Goal: Task Accomplishment & Management: Complete application form

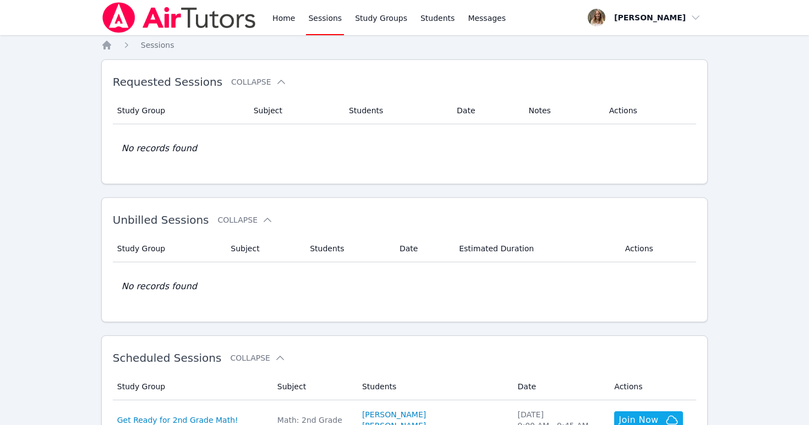
click at [334, 15] on link "Sessions" at bounding box center [325, 17] width 38 height 35
click at [324, 18] on link "Sessions" at bounding box center [325, 17] width 38 height 35
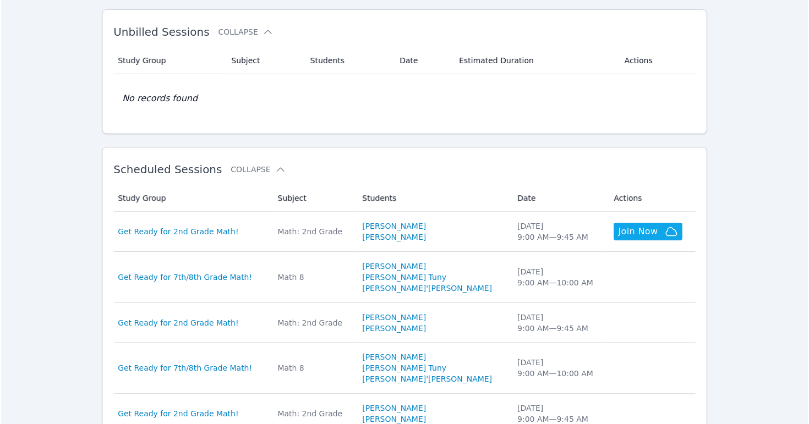
scroll to position [245, 0]
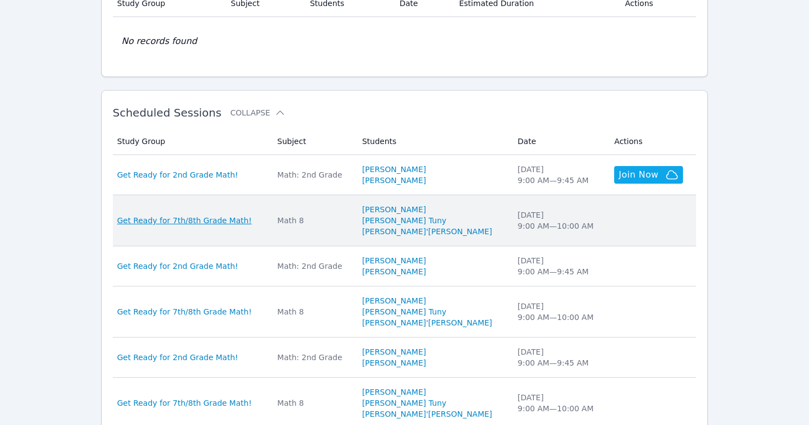
click at [192, 217] on span "Get Ready for 7th/8th Grade Math!" at bounding box center [184, 220] width 135 height 11
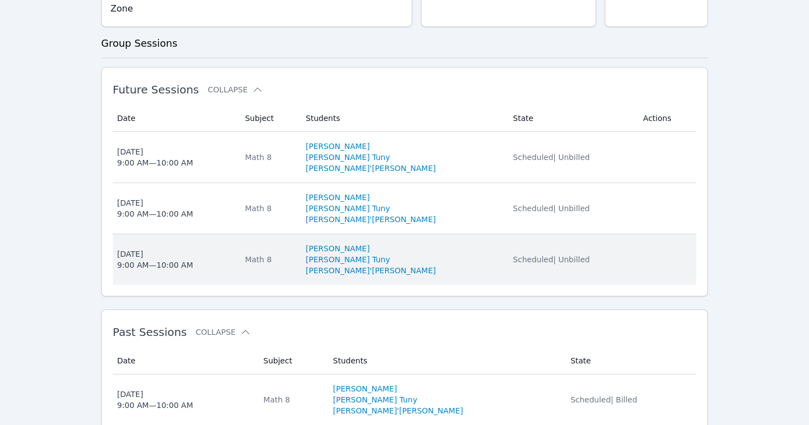
click at [146, 249] on div "Wed Aug 20 9:00 AM — 10:00 AM" at bounding box center [155, 260] width 76 height 22
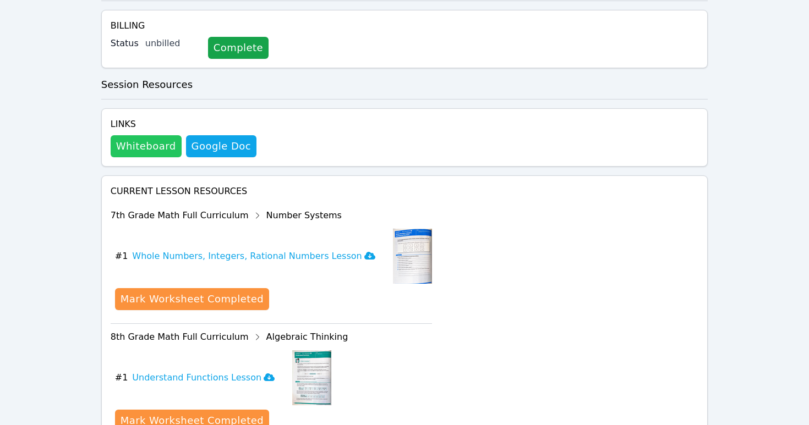
click at [141, 135] on button "Whiteboard" at bounding box center [146, 146] width 71 height 22
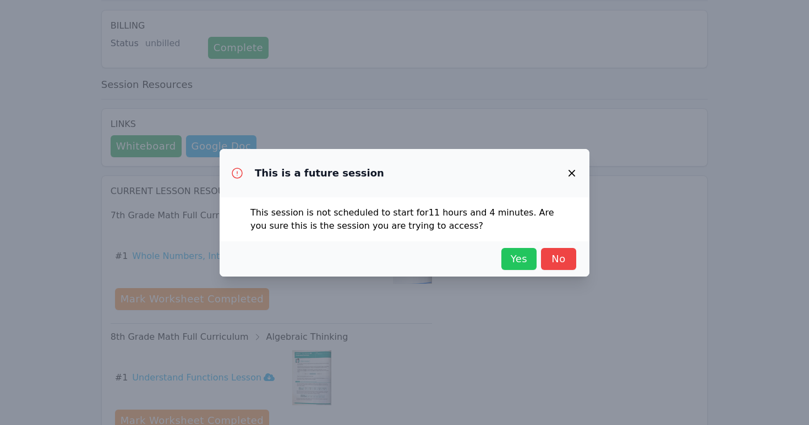
click at [519, 261] on span "Yes" at bounding box center [519, 259] width 24 height 15
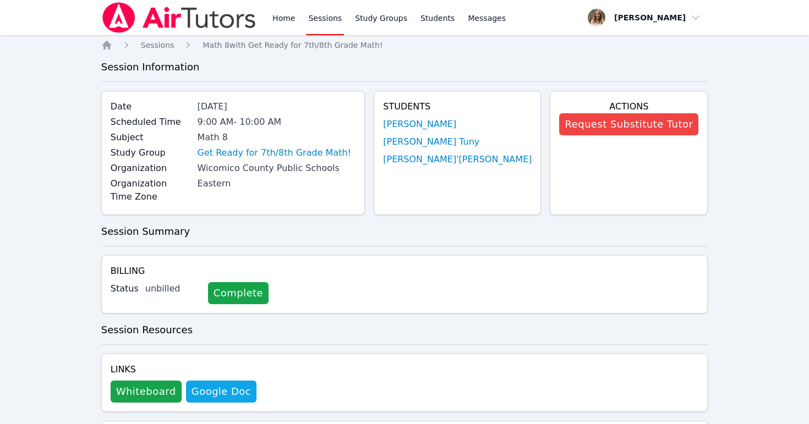
click at [324, 20] on link "Sessions" at bounding box center [325, 17] width 38 height 35
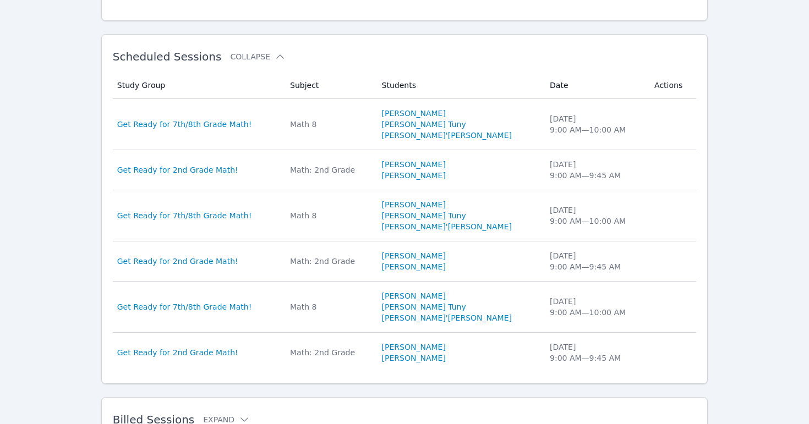
scroll to position [301, 0]
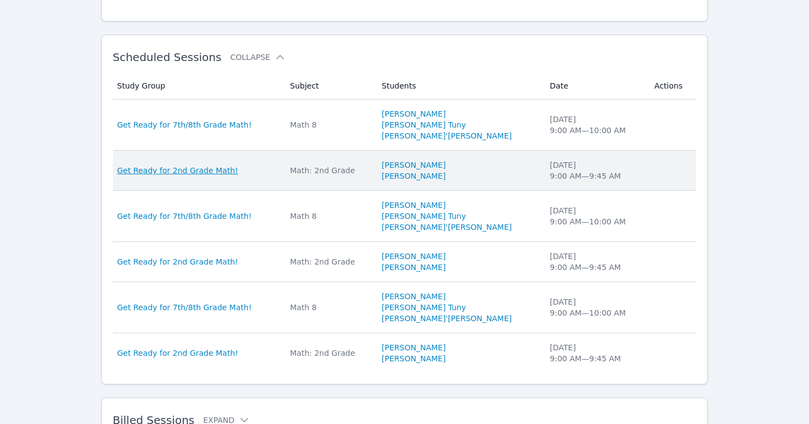
click at [199, 173] on span "Get Ready for 2nd Grade Math!" at bounding box center [177, 170] width 121 height 11
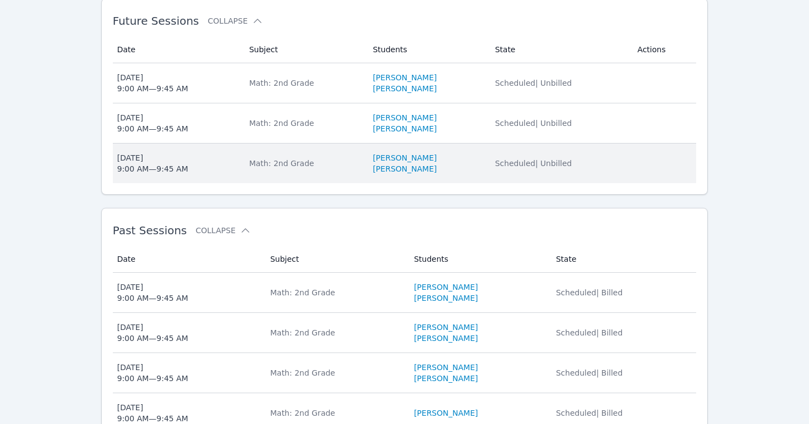
click at [139, 167] on div "[DATE] 9:00 AM — 9:45 AM" at bounding box center [152, 163] width 71 height 22
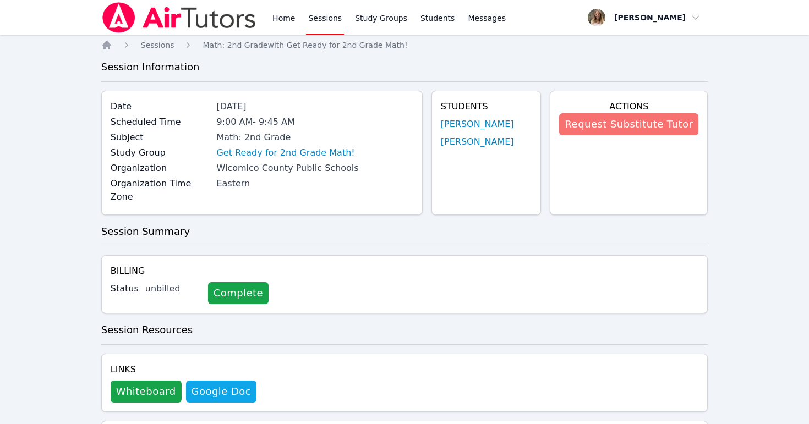
click at [675, 125] on button "Request Substitute Tutor" at bounding box center [628, 124] width 139 height 22
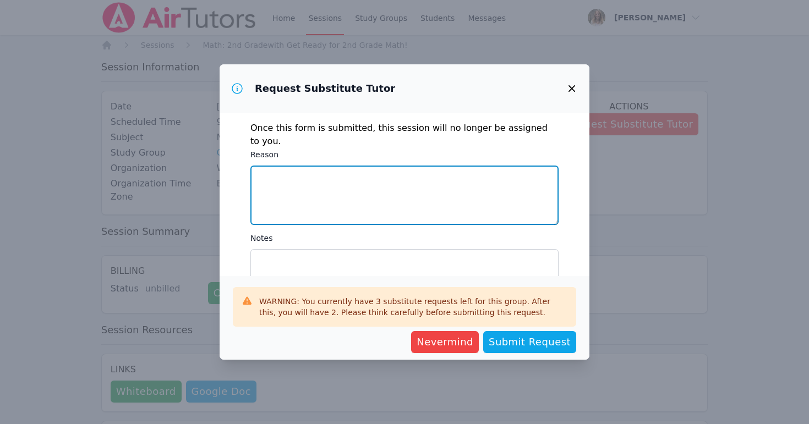
click at [281, 169] on textarea "Reason" at bounding box center [404, 195] width 308 height 59
type textarea "Doctor's appointment"
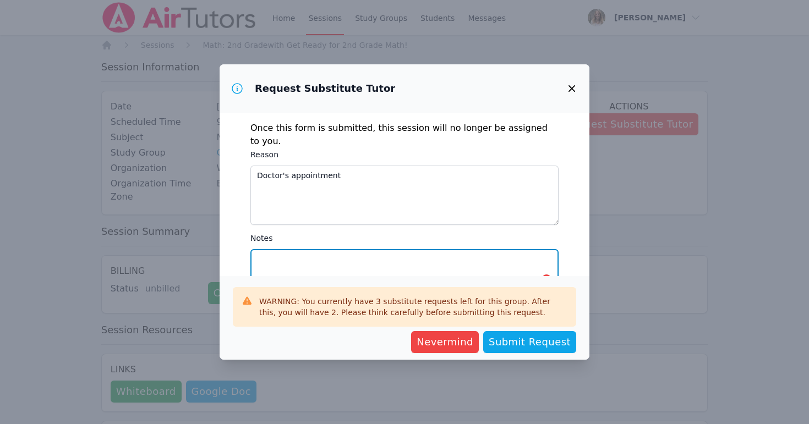
click at [271, 249] on textarea "Notes" at bounding box center [404, 278] width 308 height 59
paste textarea "Thank you for subbing for me!! We are working on addition and word problems. Th…"
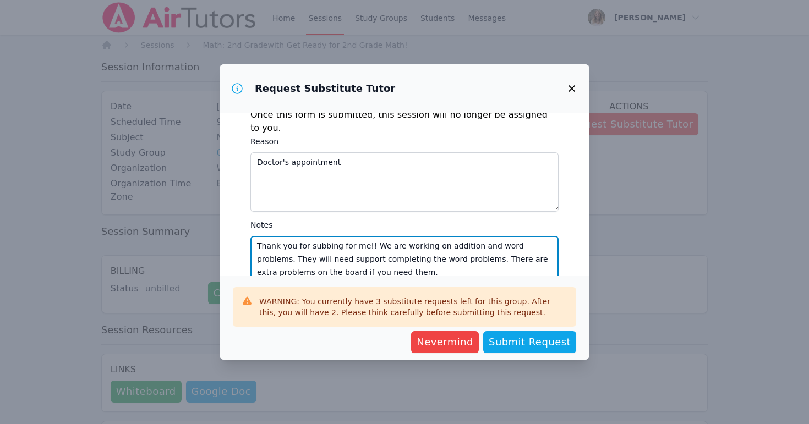
scroll to position [45, 0]
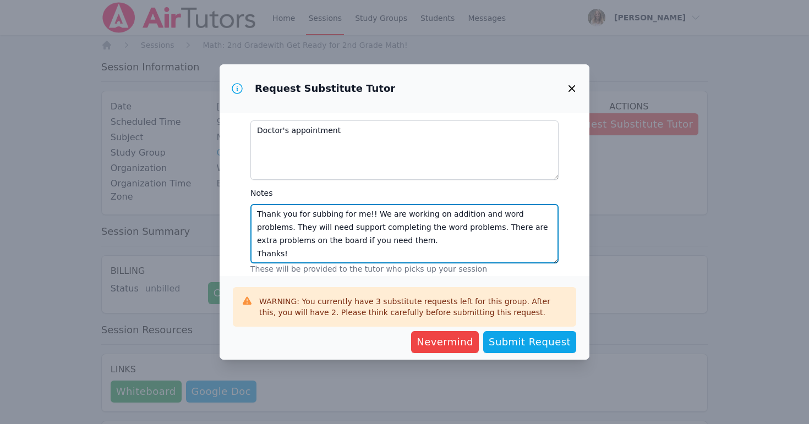
drag, startPoint x: 370, startPoint y: 198, endPoint x: 242, endPoint y: 201, distance: 128.8
click at [242, 201] on div "Once this form is submitted, this session will no longer be assigned to you. Re…" at bounding box center [405, 195] width 370 height 164
drag, startPoint x: 291, startPoint y: 228, endPoint x: 242, endPoint y: 229, distance: 49.0
click at [242, 229] on div "Once this form is submitted, this session will no longer be assigned to you. Re…" at bounding box center [405, 195] width 370 height 164
paste textarea "you for subbing for me!!"
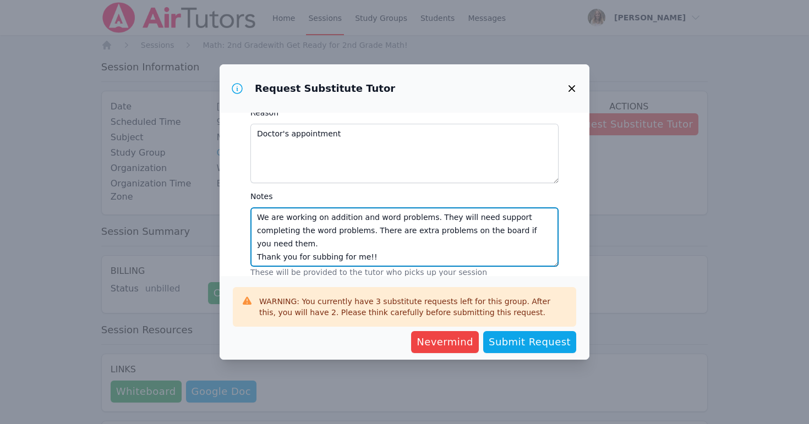
scroll to position [39, 0]
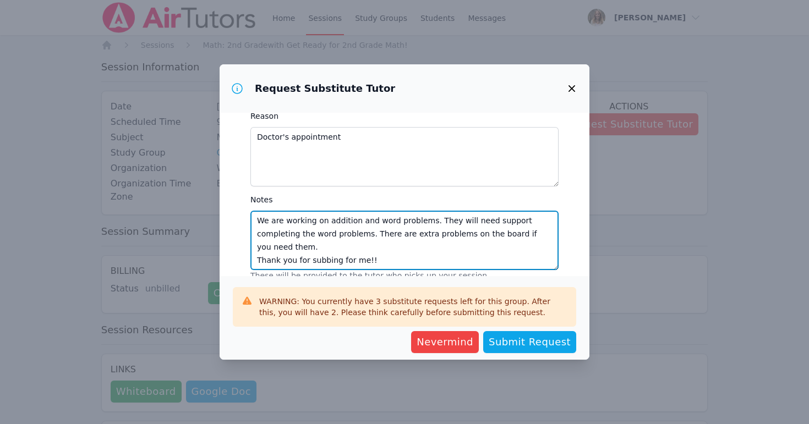
click at [258, 211] on textarea "We are working on addition and word problems. They will need support completing…" at bounding box center [404, 240] width 308 height 59
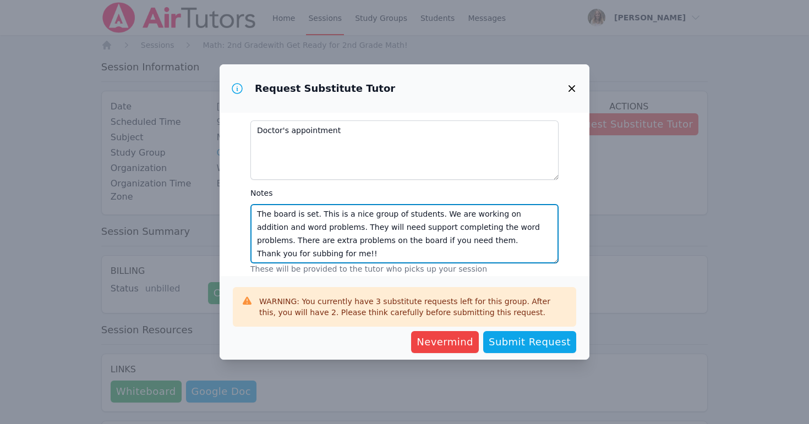
scroll to position [0, 0]
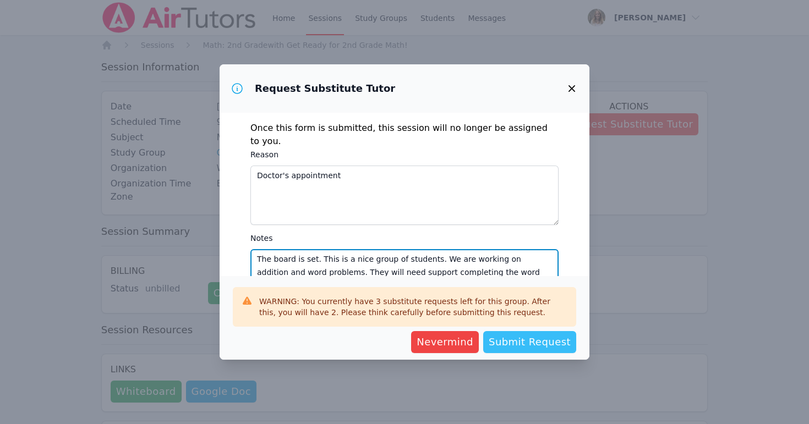
type textarea "The board is set. This is a nice group of students. We are working on addition …"
click at [532, 345] on span "Submit Request" at bounding box center [530, 342] width 82 height 15
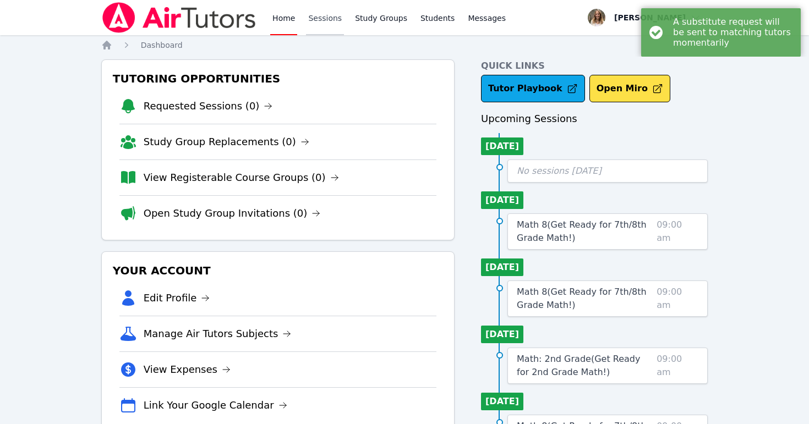
click at [315, 15] on link "Sessions" at bounding box center [325, 17] width 38 height 35
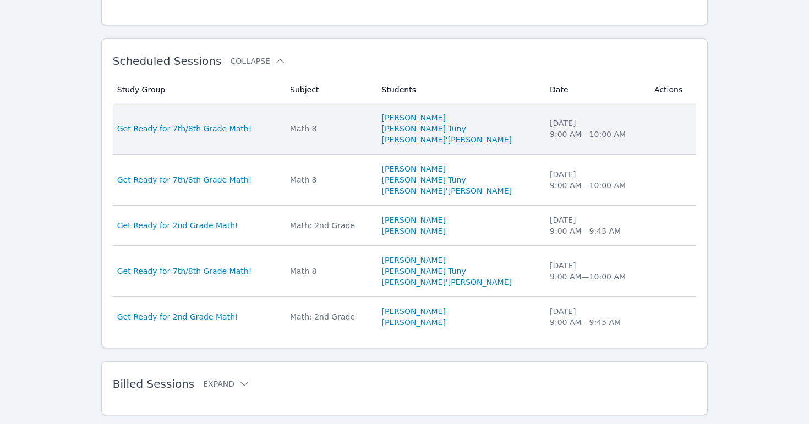
scroll to position [298, 0]
click at [216, 137] on td "Study Group Get Ready for 7th/8th Grade Math!" at bounding box center [198, 127] width 171 height 51
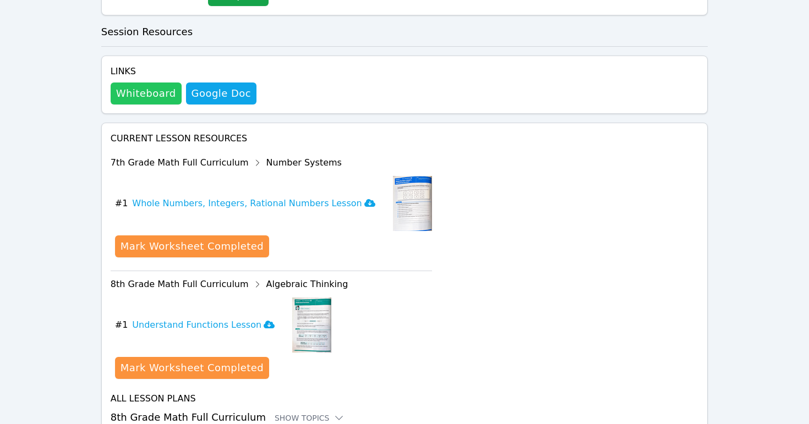
click at [133, 83] on button "Whiteboard" at bounding box center [146, 94] width 71 height 22
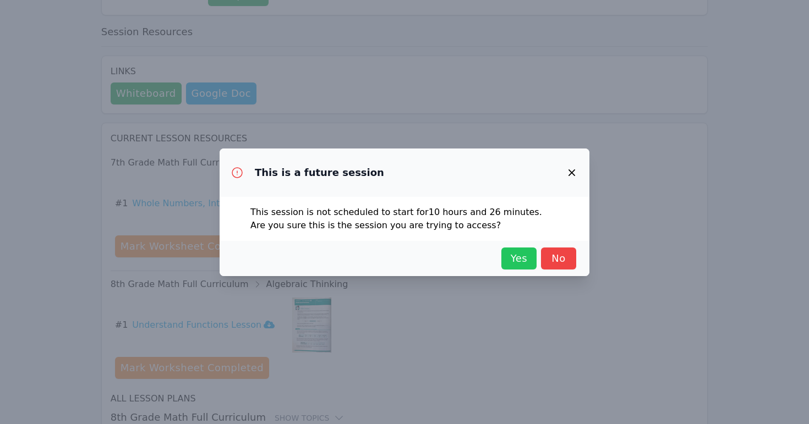
click at [510, 263] on span "Yes" at bounding box center [519, 258] width 24 height 15
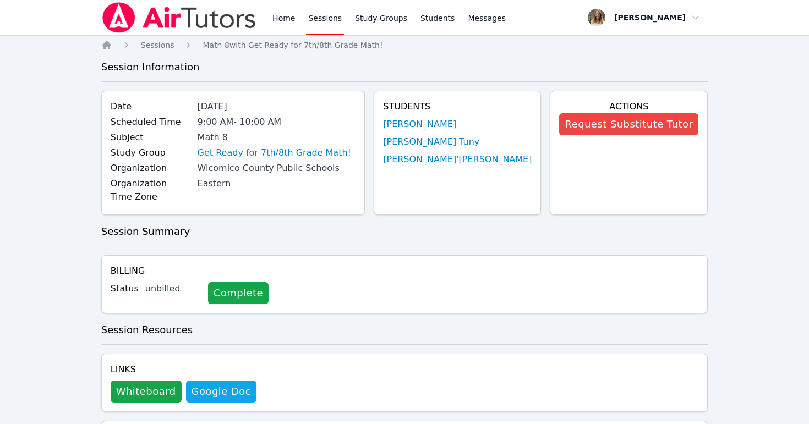
click at [327, 17] on link "Sessions" at bounding box center [325, 17] width 38 height 35
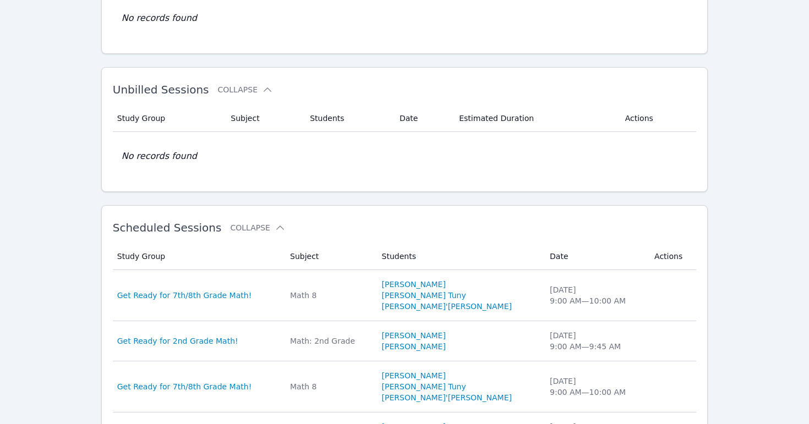
scroll to position [273, 0]
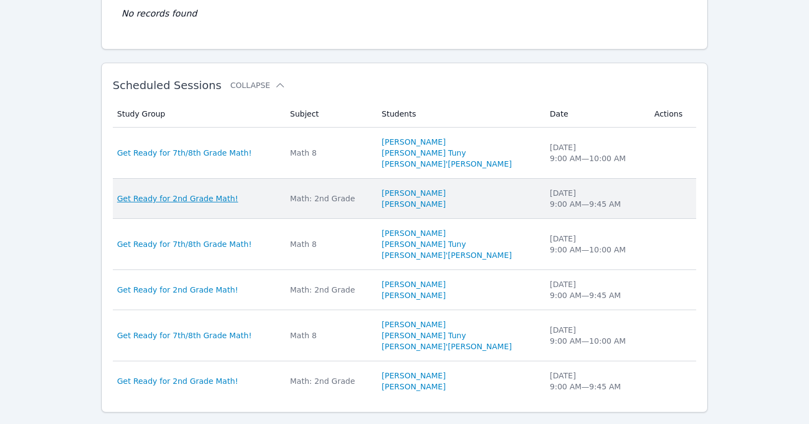
click at [197, 195] on span "Get Ready for 2nd Grade Math!" at bounding box center [177, 198] width 121 height 11
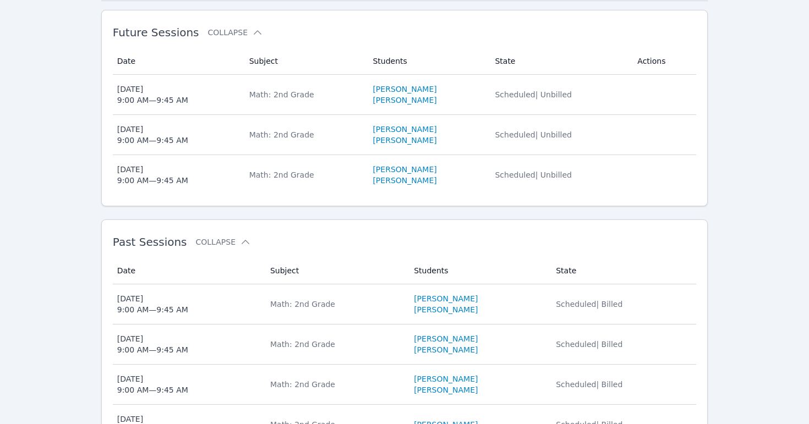
scroll to position [287, 0]
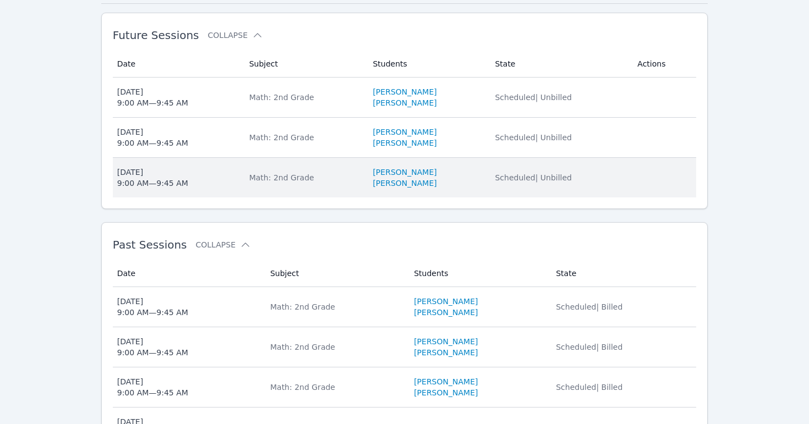
click at [154, 179] on div "[DATE] 9:00 AM — 9:45 AM" at bounding box center [152, 178] width 71 height 22
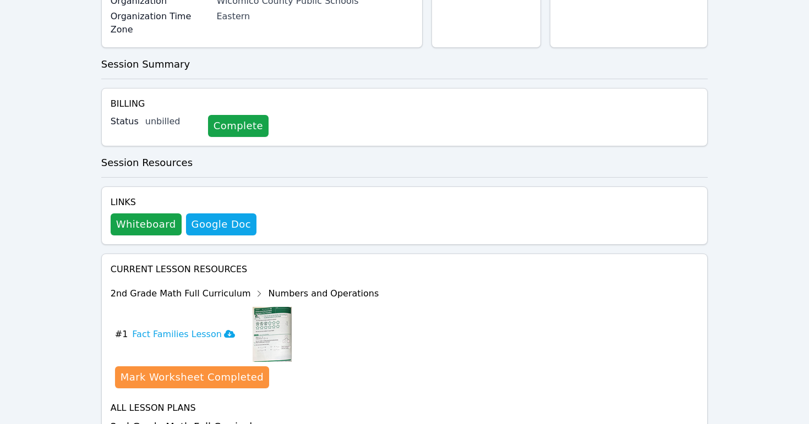
scroll to position [216, 0]
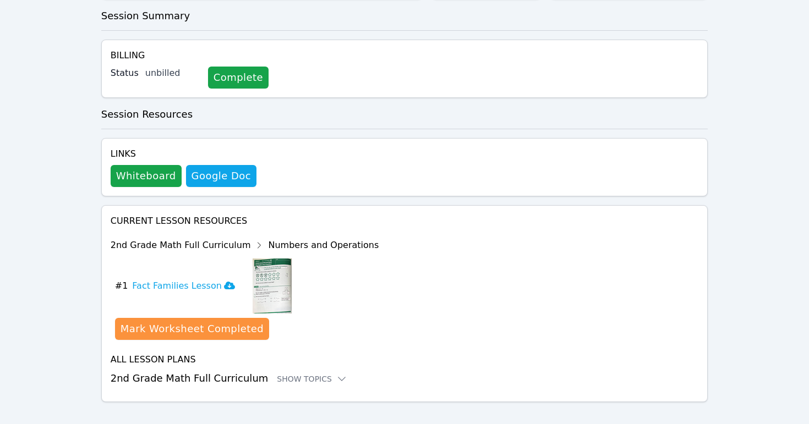
click at [263, 269] on img at bounding box center [272, 286] width 39 height 55
click at [224, 282] on icon at bounding box center [229, 286] width 11 height 8
